Goal: Transaction & Acquisition: Purchase product/service

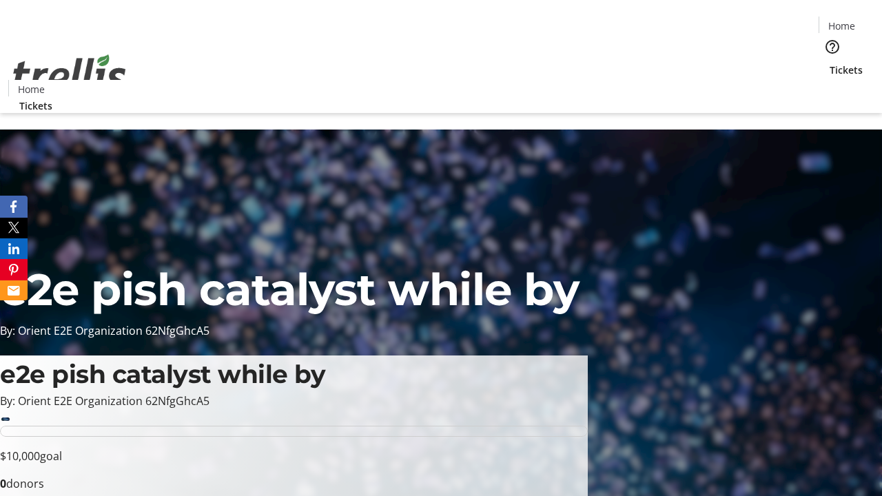
click at [830, 63] on span "Tickets" at bounding box center [846, 70] width 33 height 14
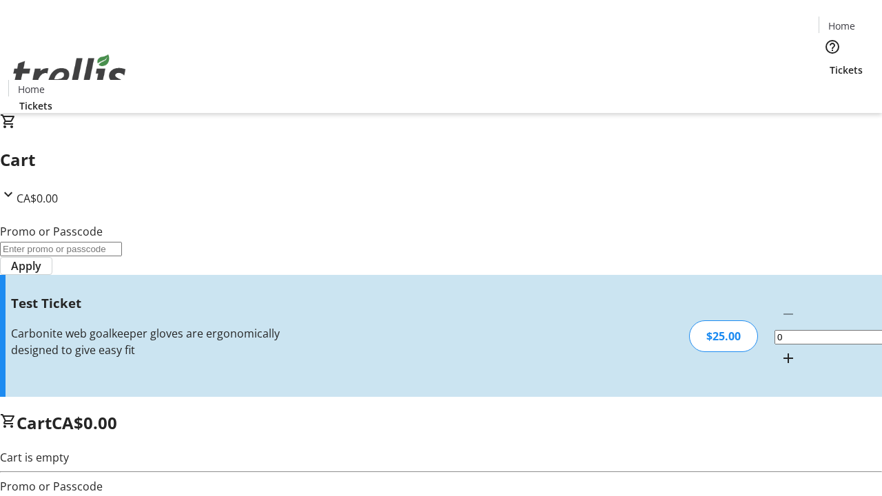
click at [780, 350] on mat-icon "Increment by one" at bounding box center [788, 358] width 17 height 17
type input "1"
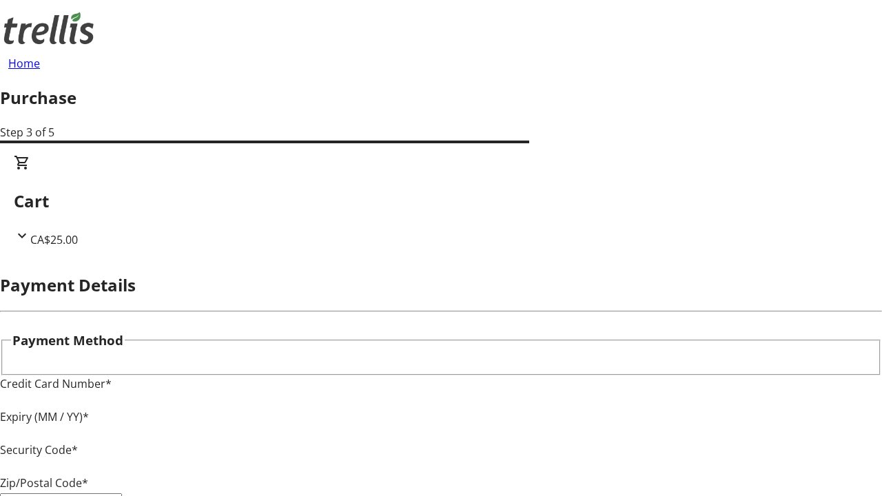
type input "V1Y 0C2"
